Goal: Information Seeking & Learning: Learn about a topic

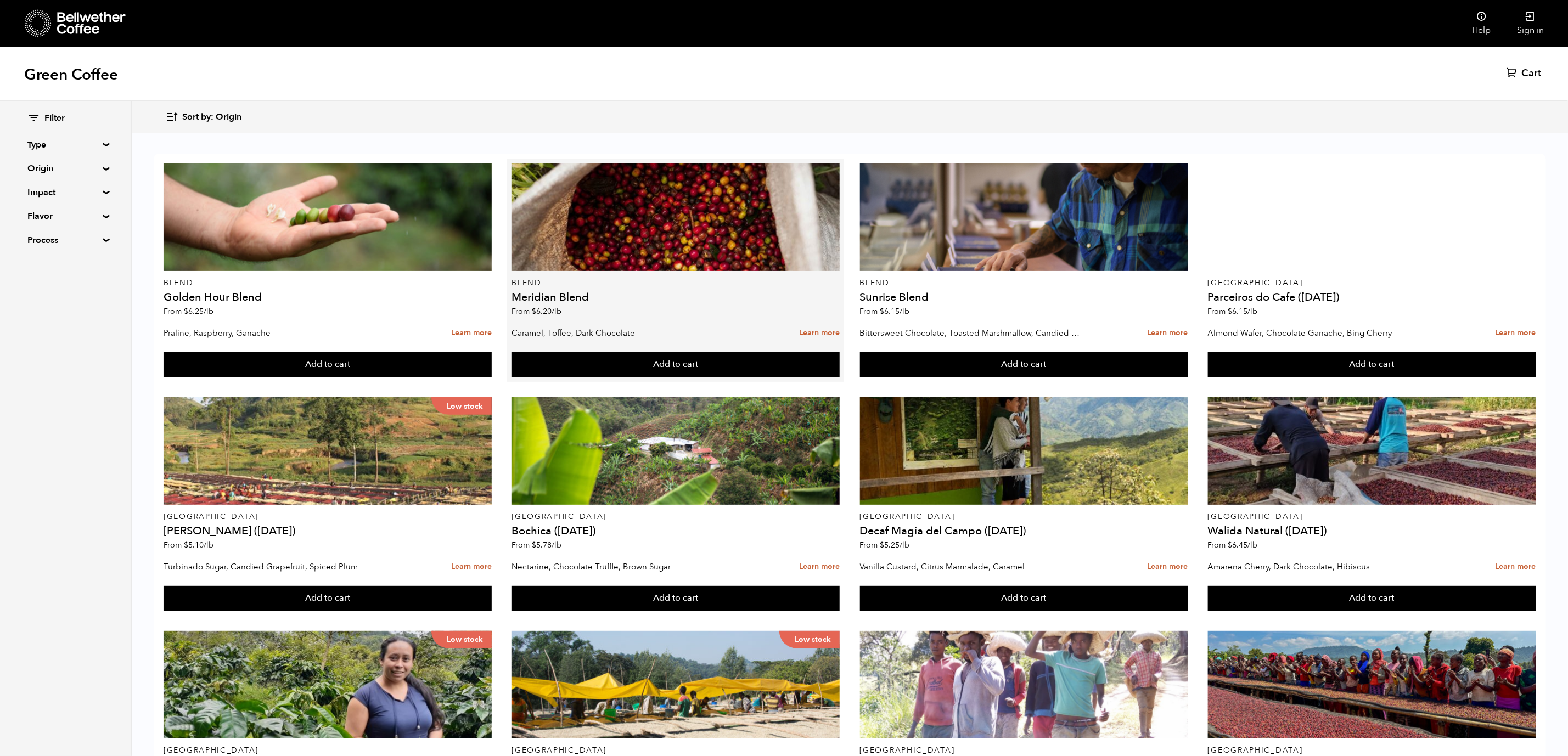
click at [580, 297] on h4 "Meridian Blend" at bounding box center [676, 297] width 329 height 11
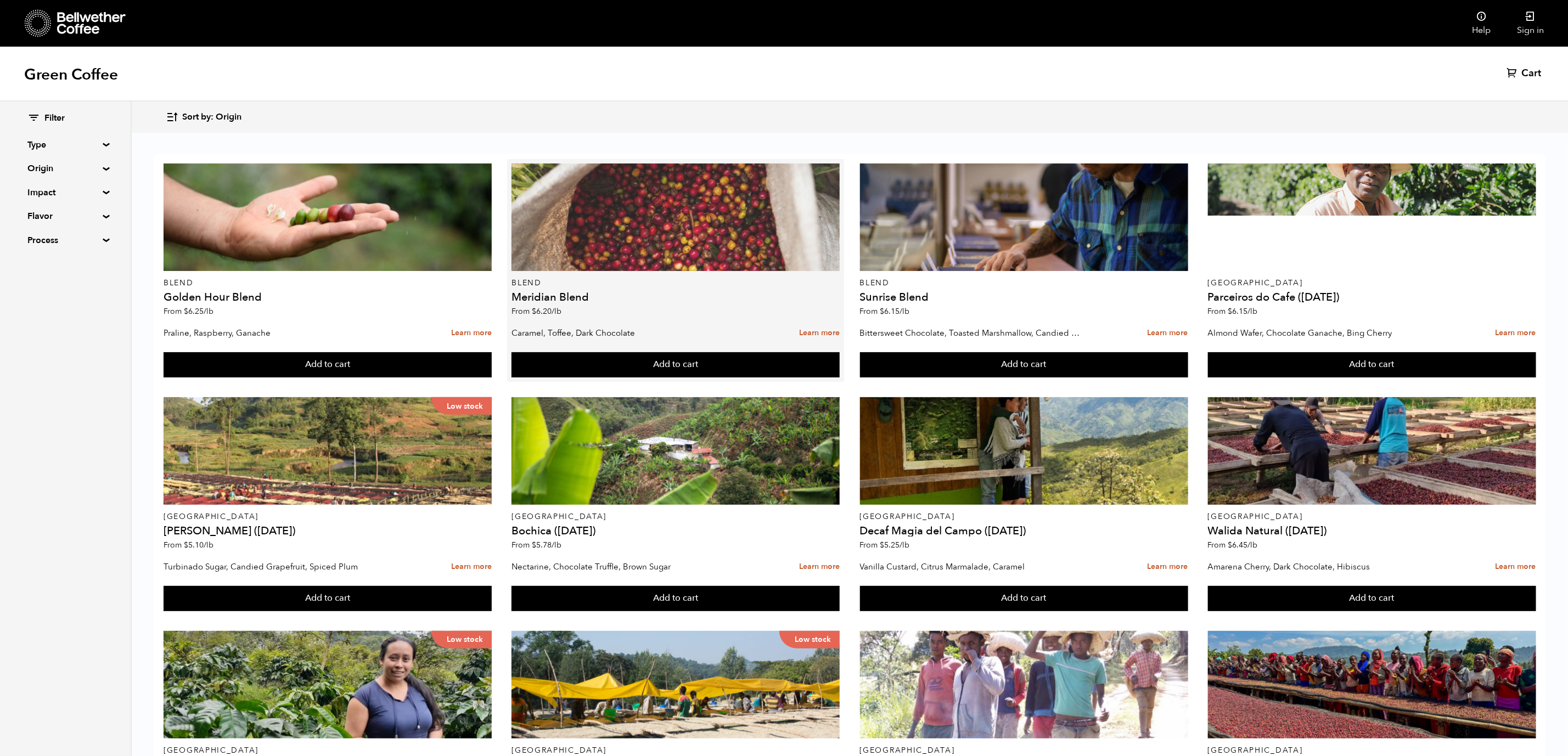
click at [600, 244] on div at bounding box center [676, 217] width 329 height 108
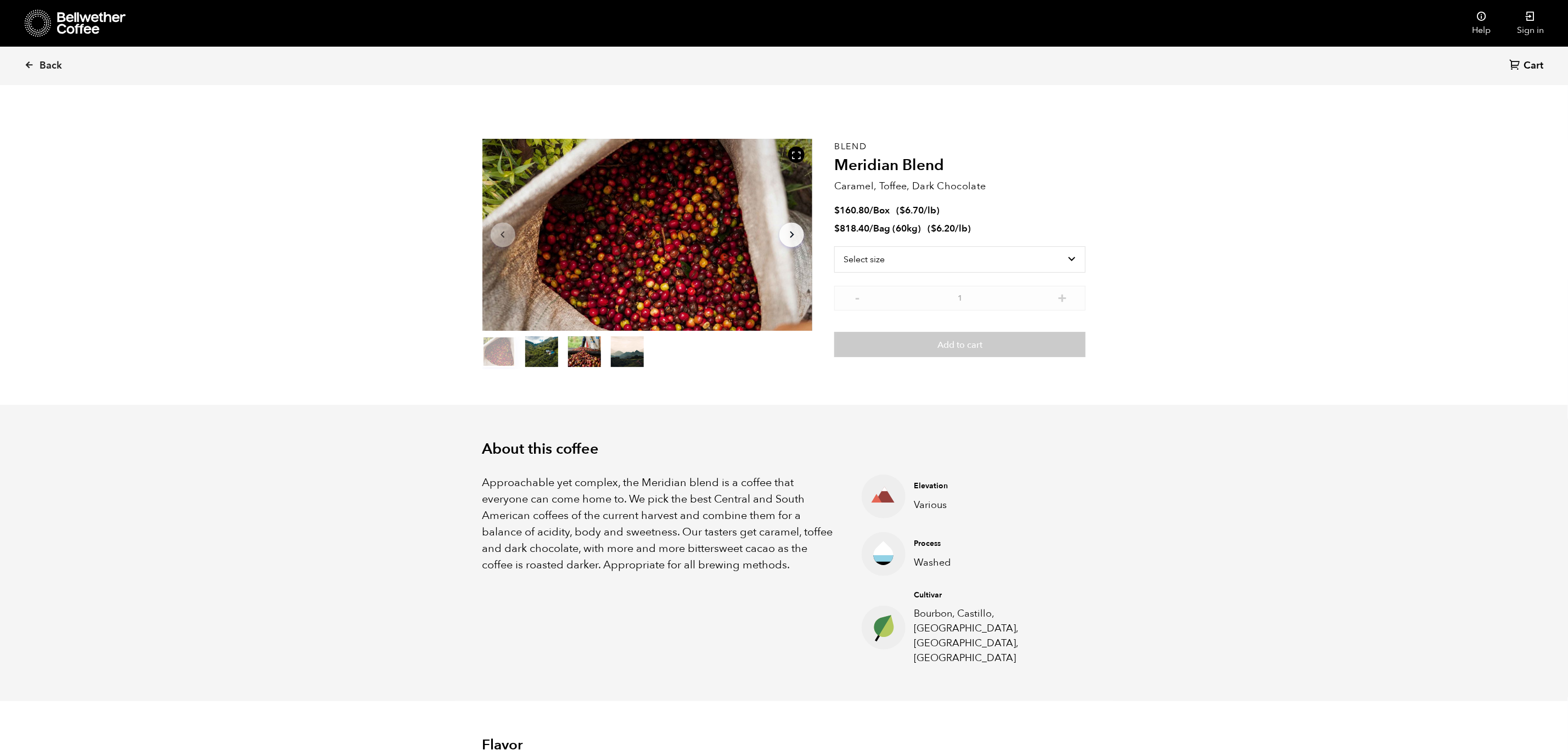
scroll to position [631, 0]
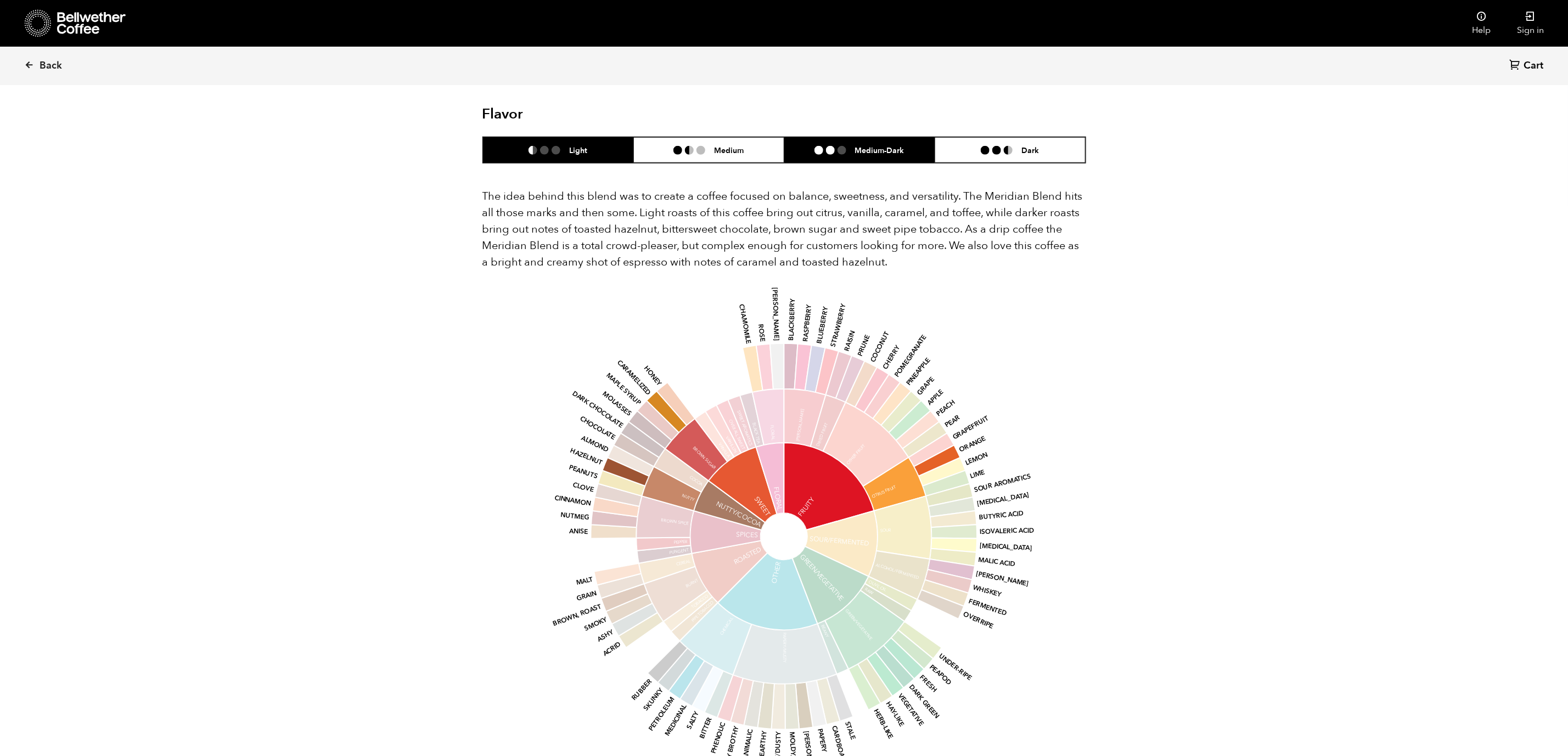
click at [845, 137] on li "Medium-Dark" at bounding box center [859, 150] width 151 height 26
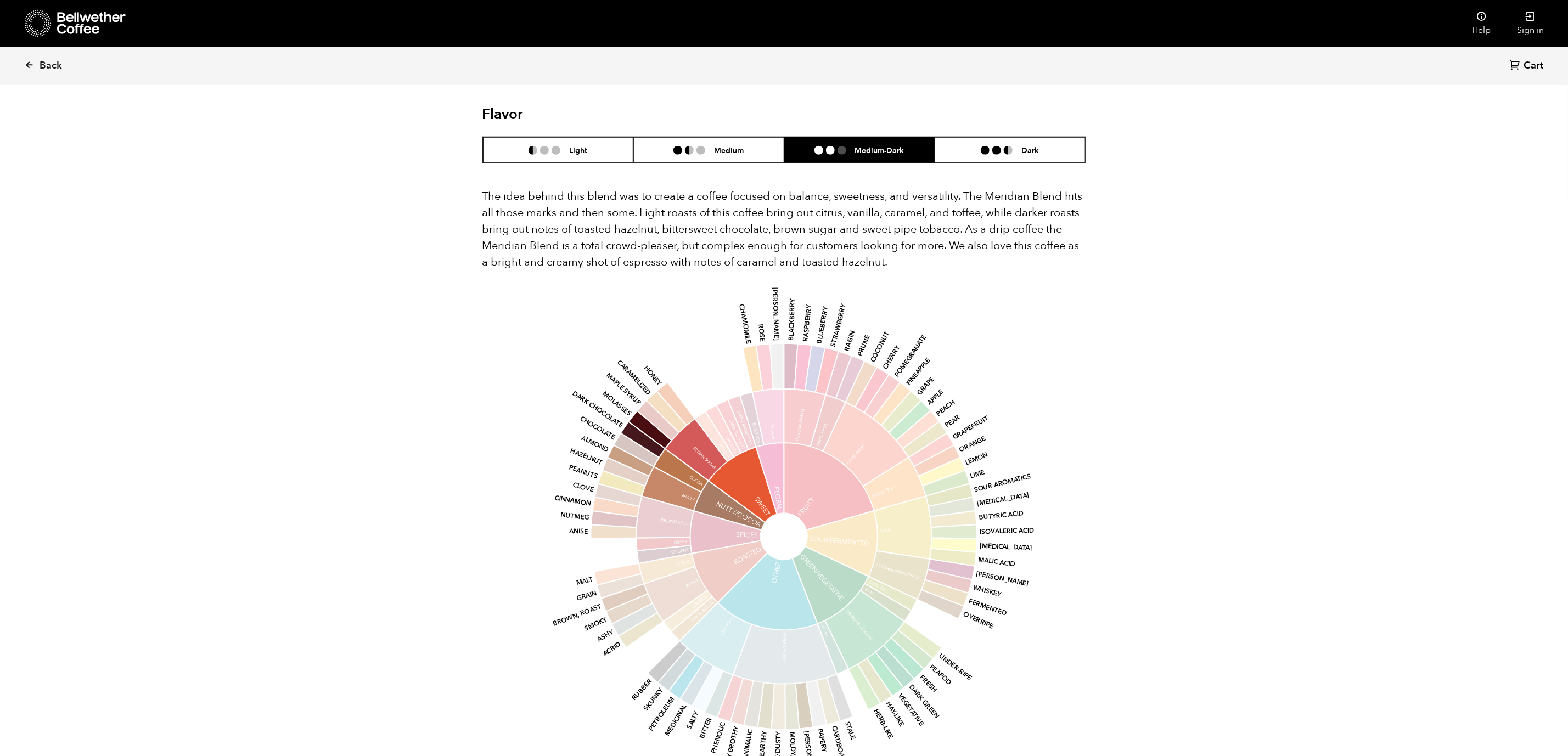
click at [1174, 306] on div "Back Cart (0) Item 1 of 4 Arrow Left Arrow Right item 0 item 1 item 2 item 3 It…" at bounding box center [784, 282] width 1568 height 1693
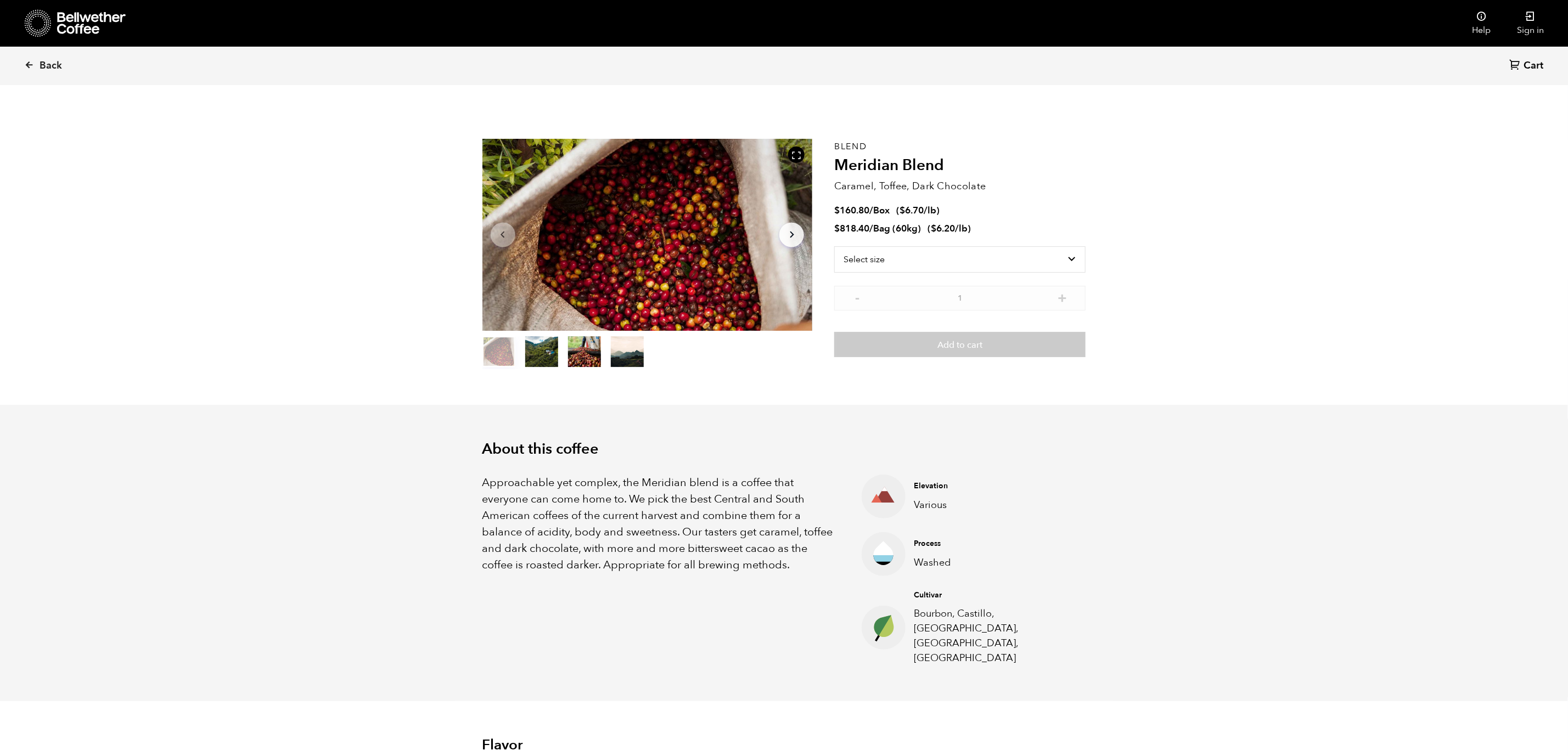
click at [21, 58] on div "Back Cart (0)" at bounding box center [784, 66] width 1568 height 38
click at [31, 66] on icon at bounding box center [29, 64] width 10 height 10
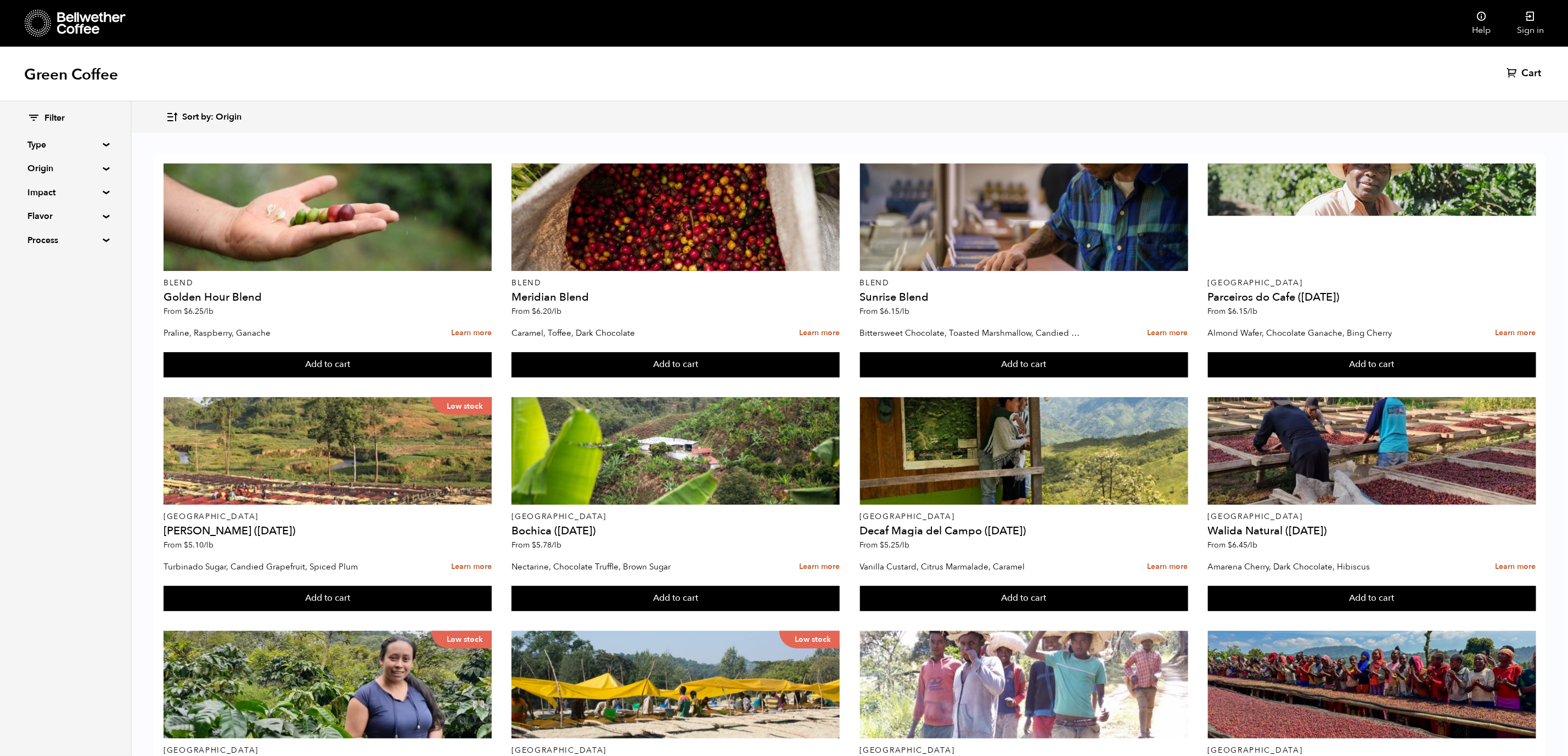
click at [78, 142] on summary "Type" at bounding box center [65, 144] width 75 height 13
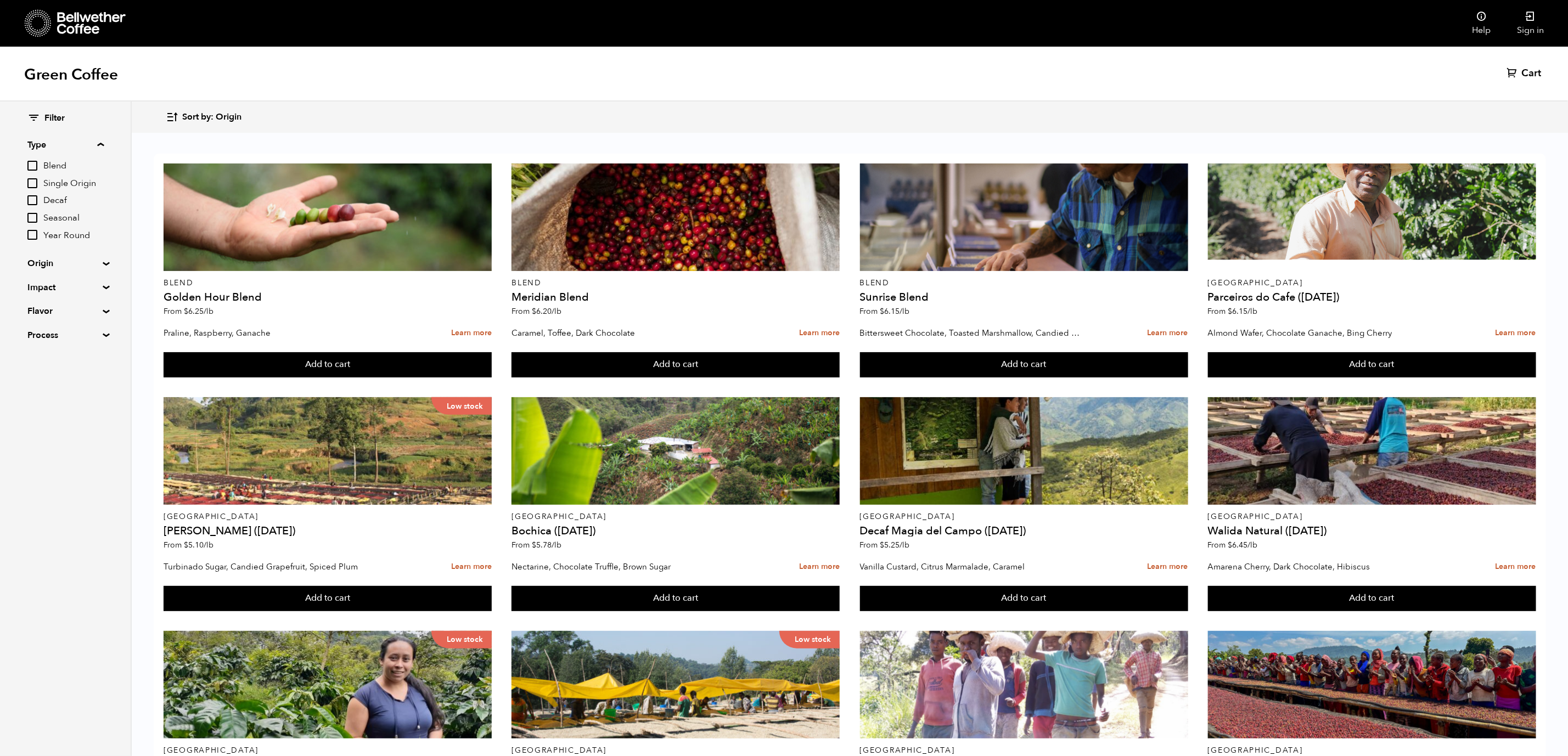
click at [99, 264] on summary "Origin" at bounding box center [65, 263] width 75 height 13
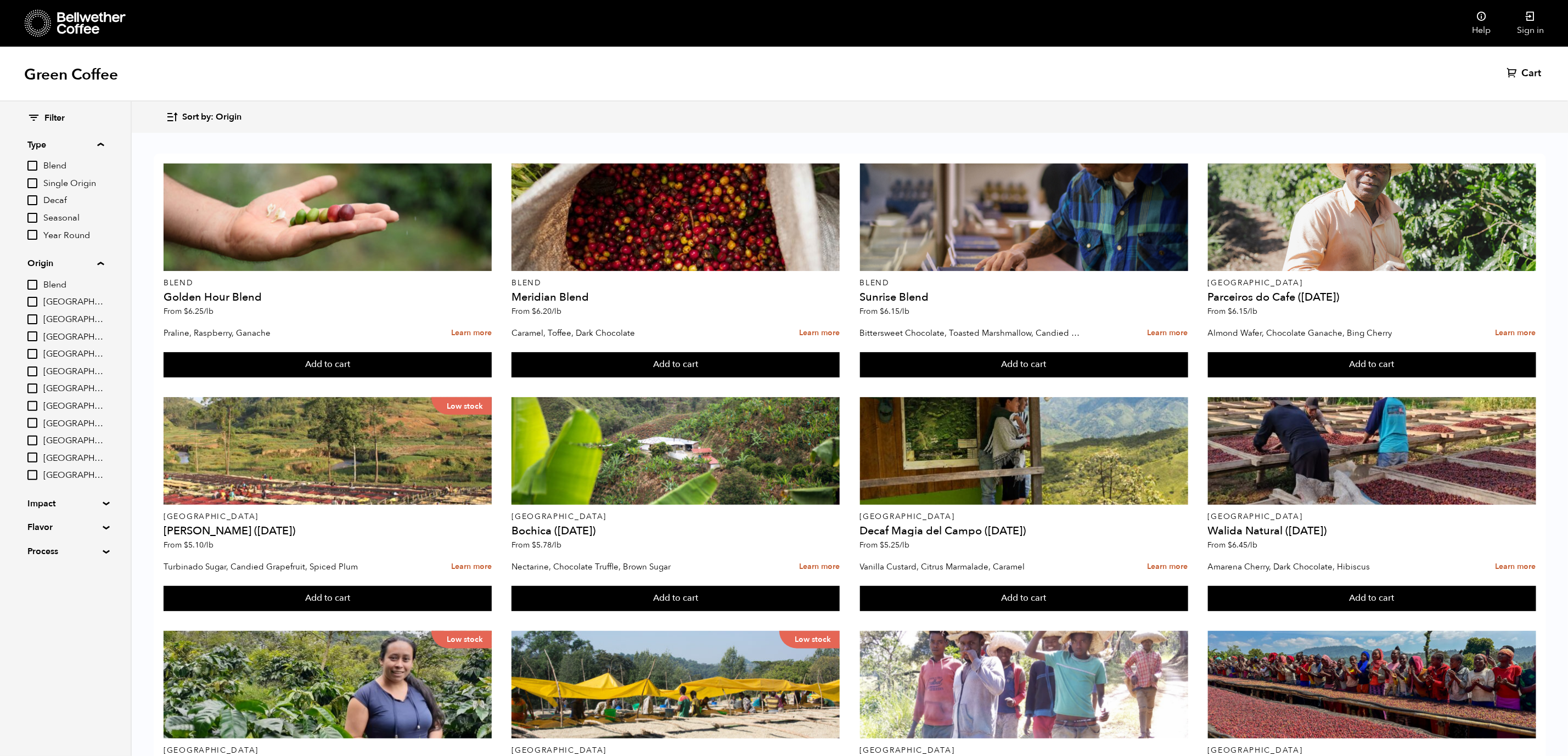
click at [29, 405] on input "[GEOGRAPHIC_DATA]" at bounding box center [33, 406] width 10 height 10
checkbox input "true"
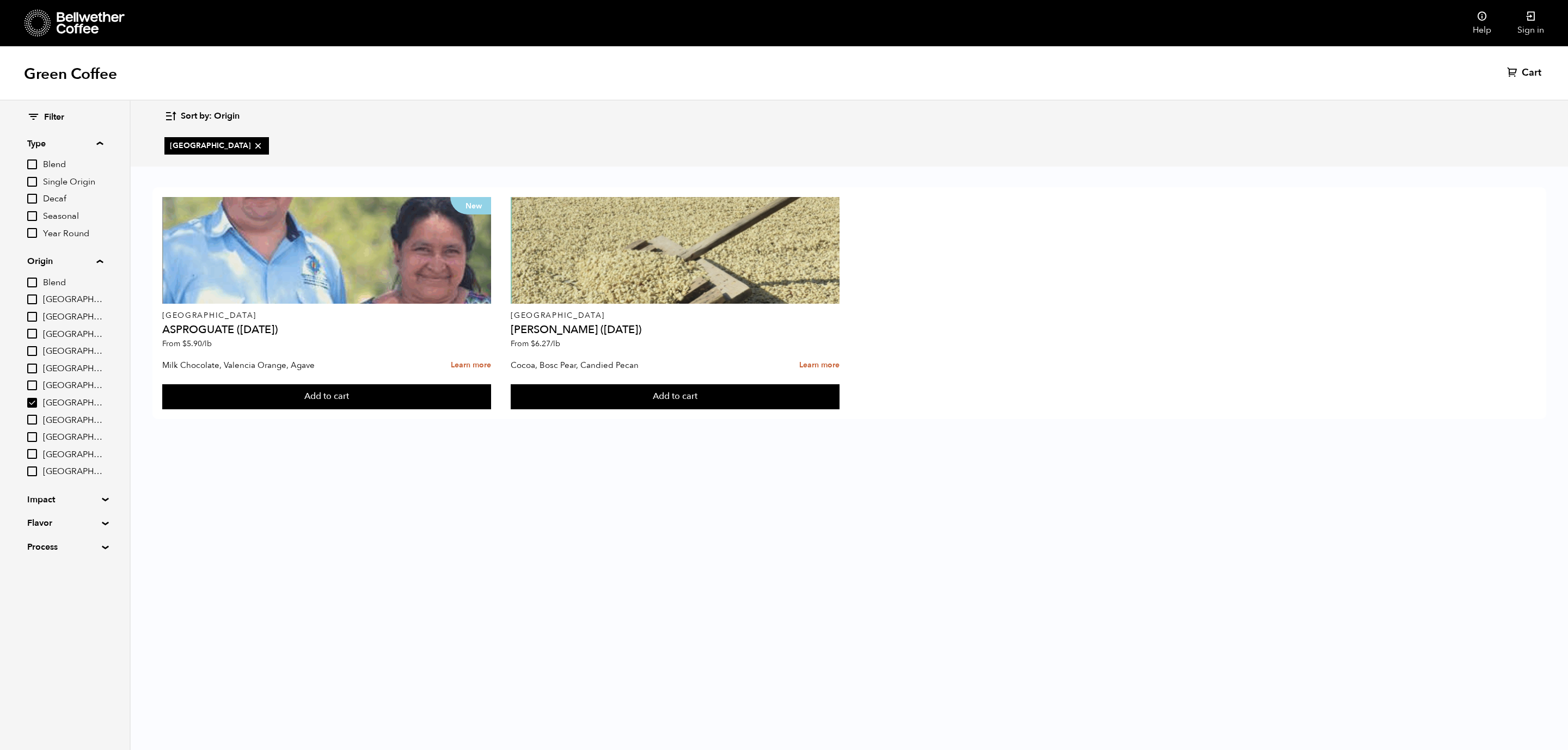
click at [36, 420] on input "Honduras" at bounding box center [32, 419] width 9 height 9
checkbox input "true"
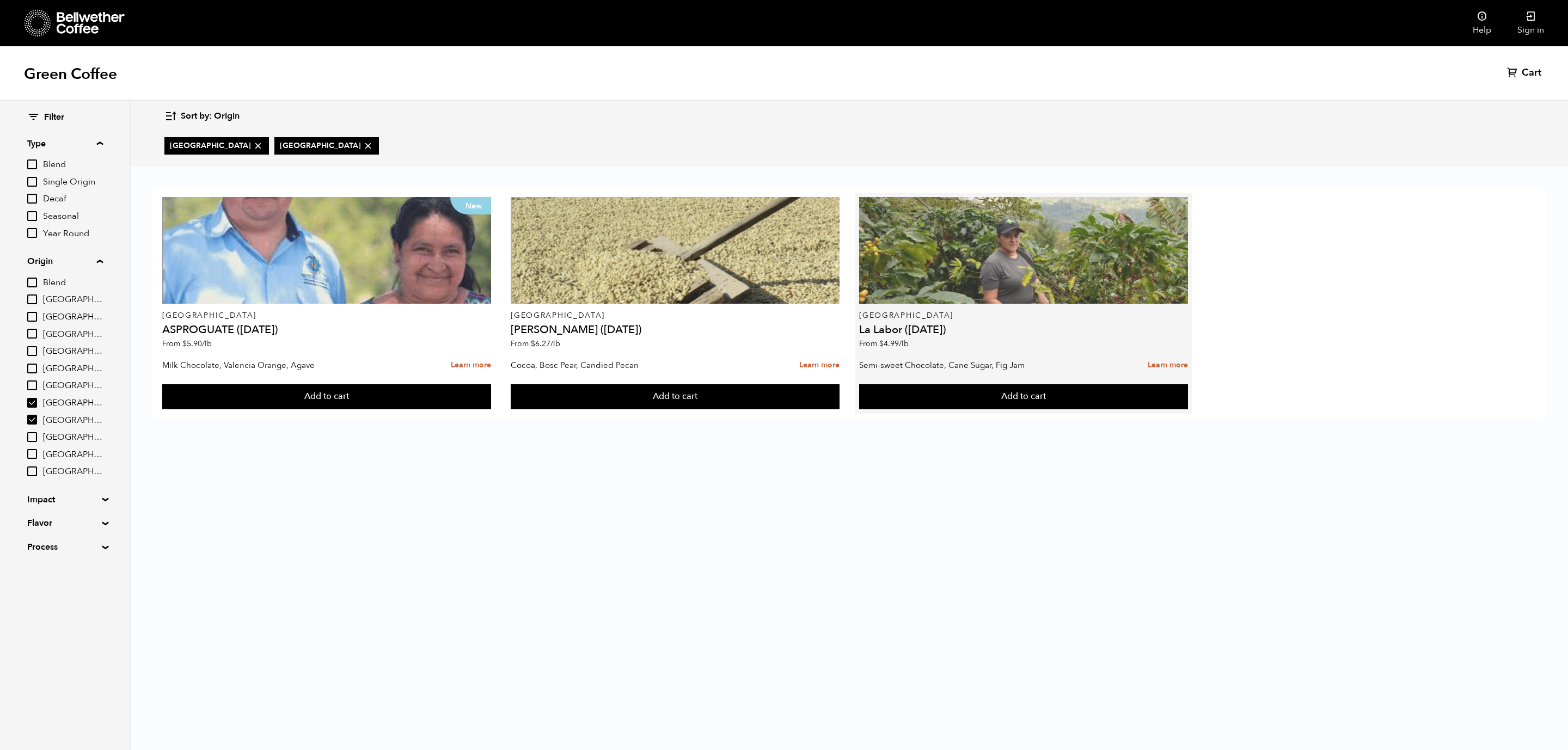
click at [956, 253] on div at bounding box center [1023, 250] width 329 height 107
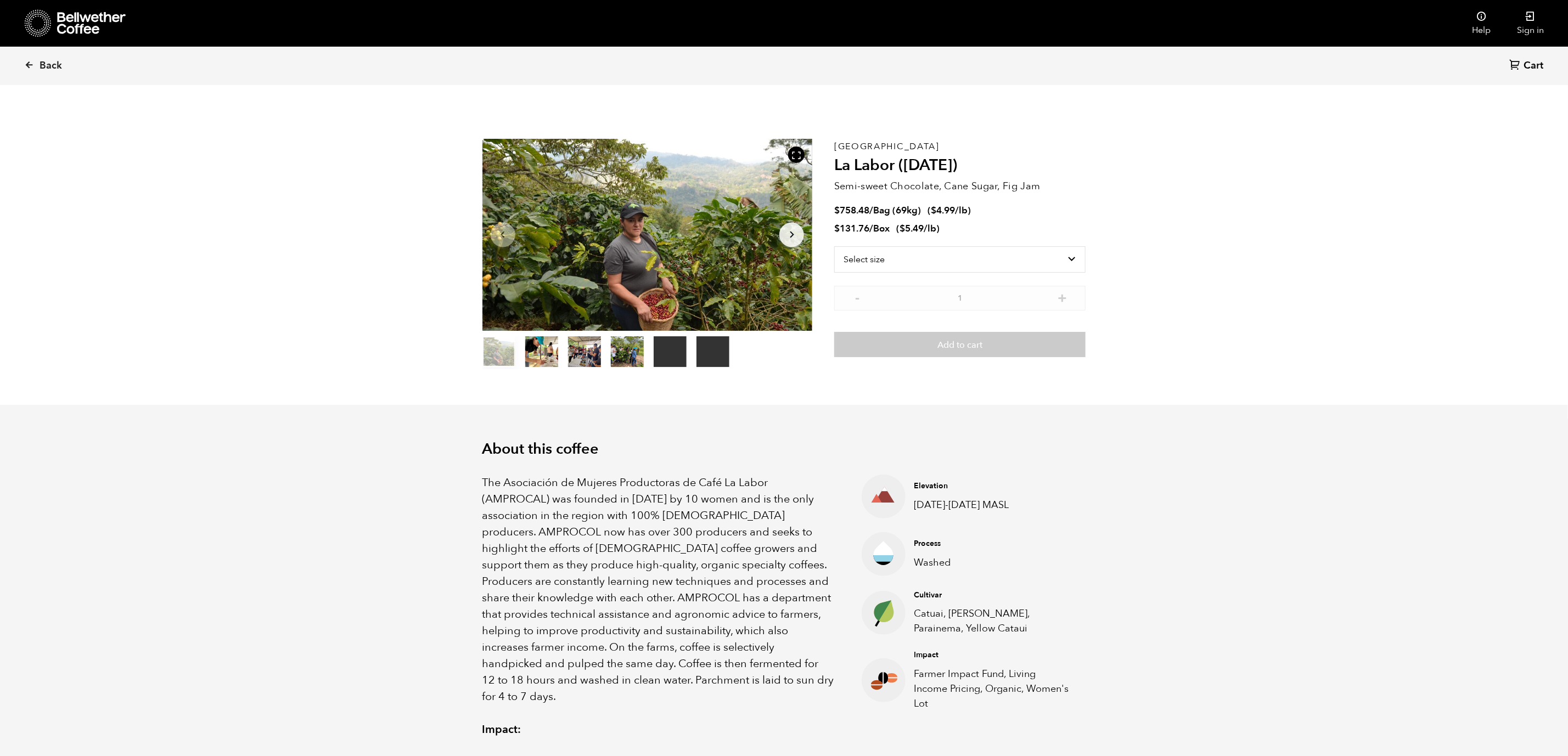
scroll to position [478, 585]
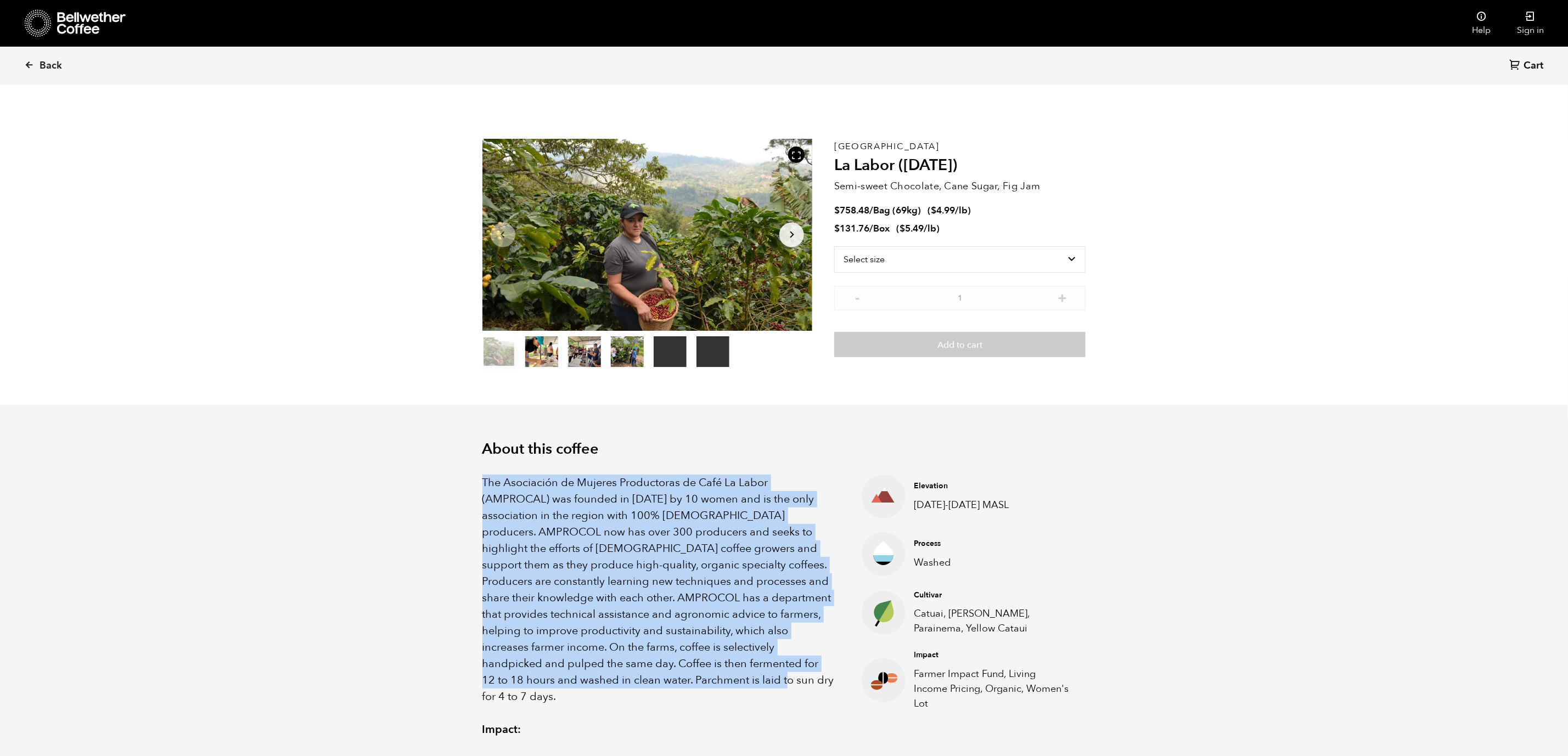
drag, startPoint x: 483, startPoint y: 483, endPoint x: 710, endPoint y: 675, distance: 297.3
click at [710, 675] on p "The Asociación de Mujeres Productoras de Café La Labor (AMPROCAL) was founded i…" at bounding box center [659, 589] width 352 height 231
copy p "The Asociación de Mujeres Productoras de Café La Labor (AMPROCAL) was founded i…"
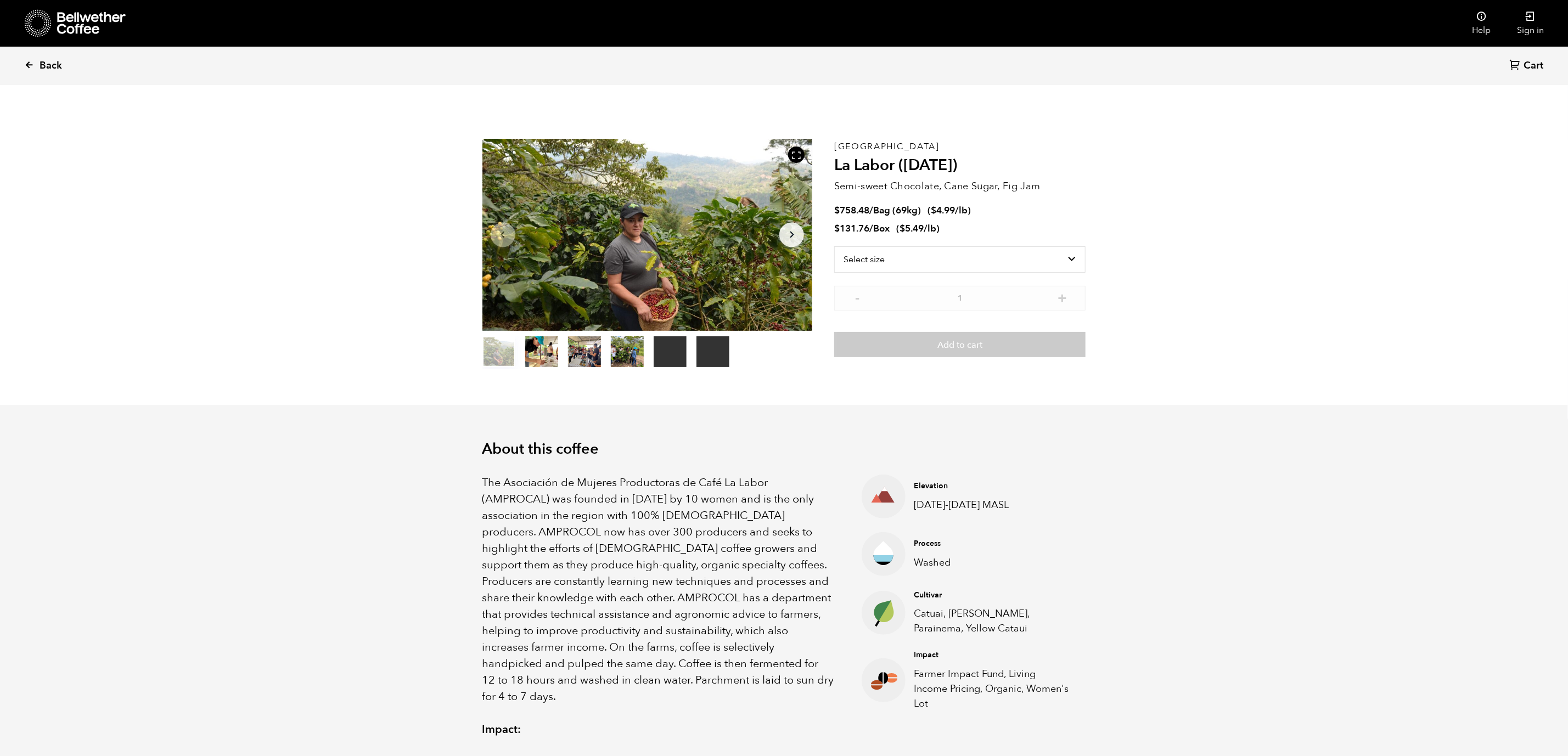
click at [33, 65] on icon at bounding box center [29, 64] width 10 height 10
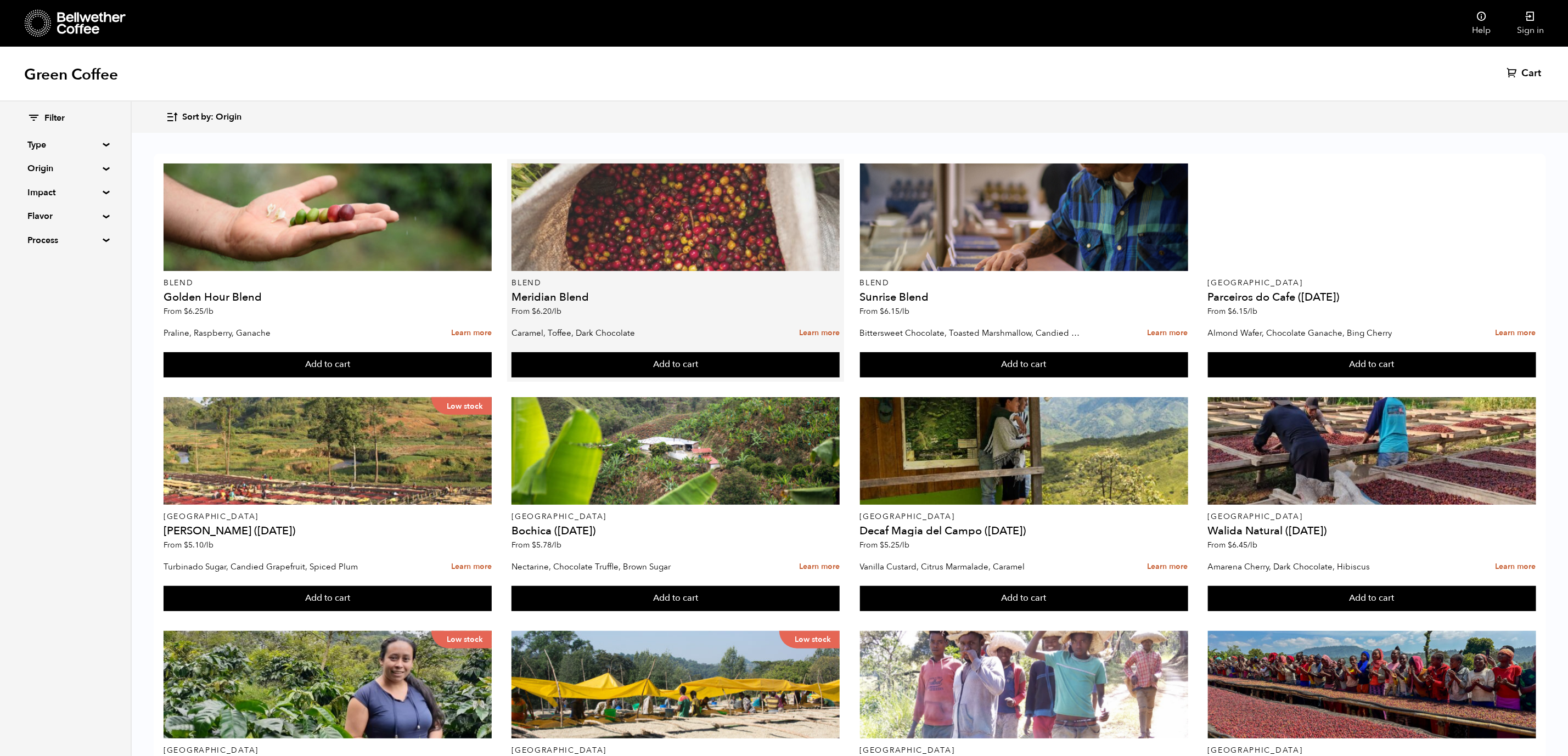
click at [675, 231] on div at bounding box center [676, 217] width 329 height 108
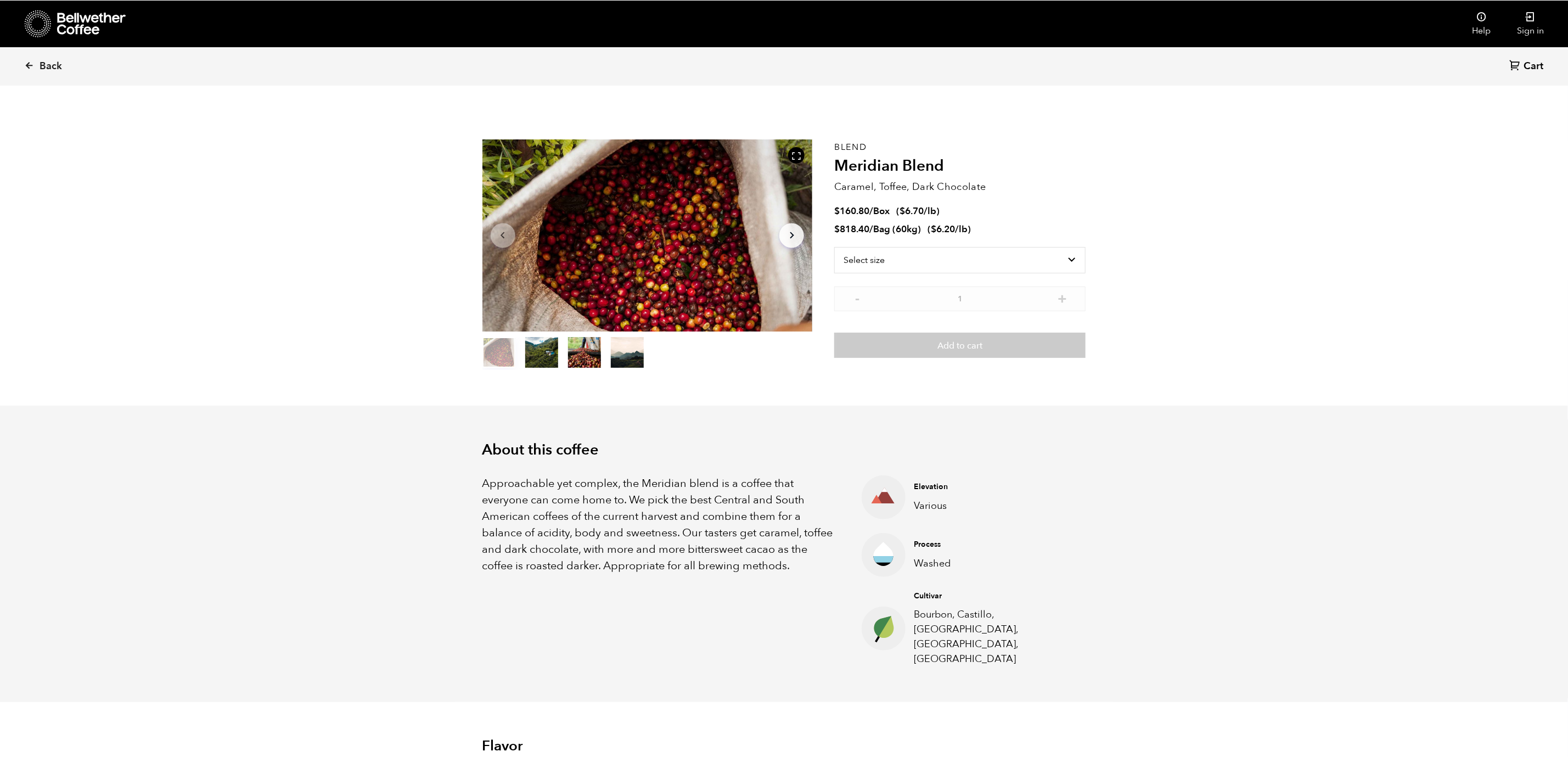
scroll to position [478, 585]
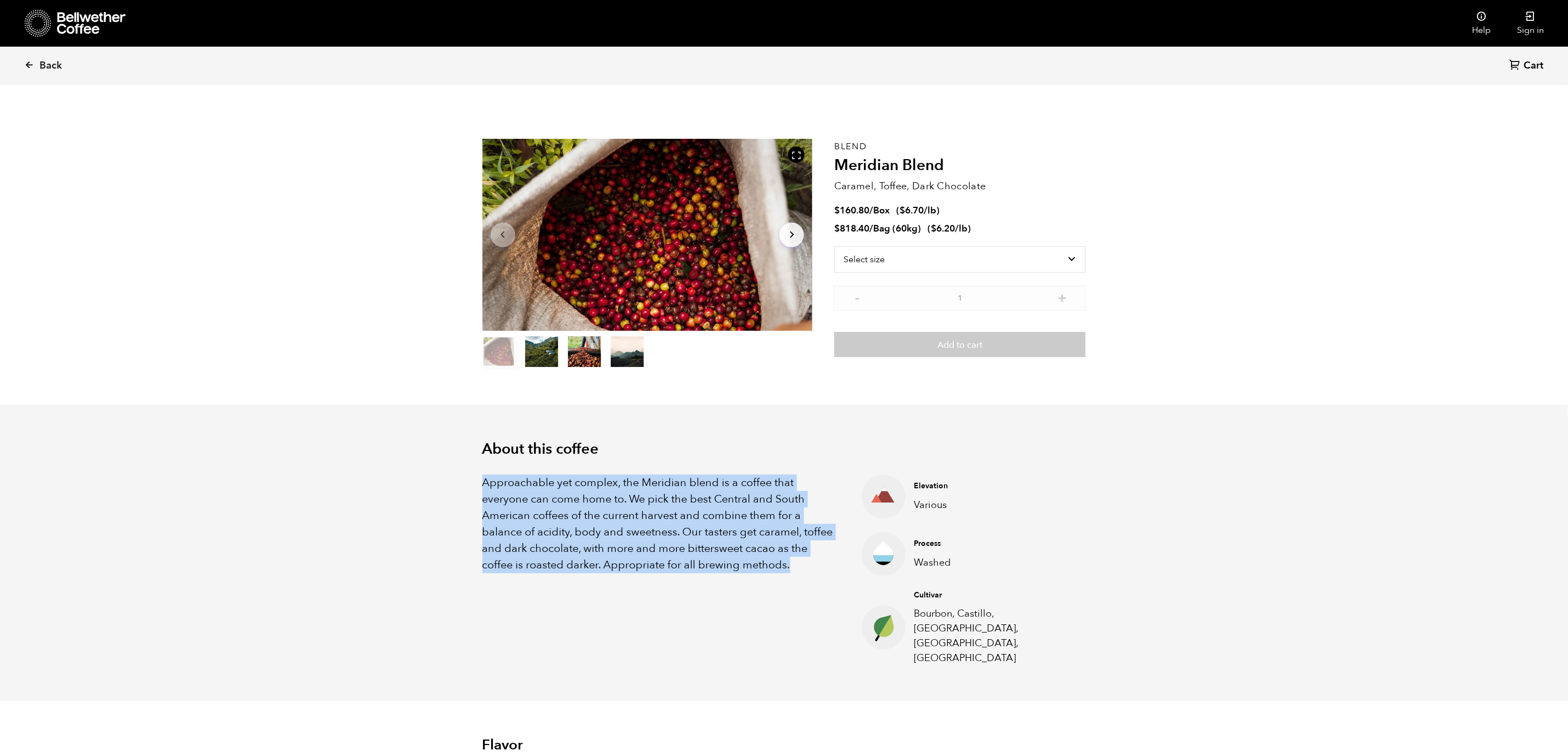
drag, startPoint x: 485, startPoint y: 482, endPoint x: 813, endPoint y: 573, distance: 340.4
click at [813, 573] on p "Approachable yet complex, the Meridian blend is a coffee that everyone can come…" at bounding box center [659, 524] width 352 height 99
copy p "Approachable yet complex, the Meridian blend is a coffee that everyone can come…"
